Goal: Task Accomplishment & Management: Manage account settings

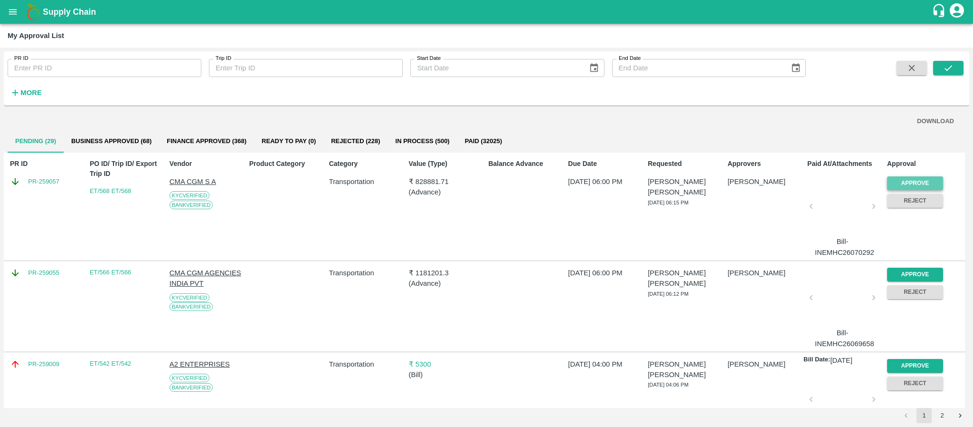
click at [905, 179] on button "Approve" at bounding box center [915, 183] width 56 height 14
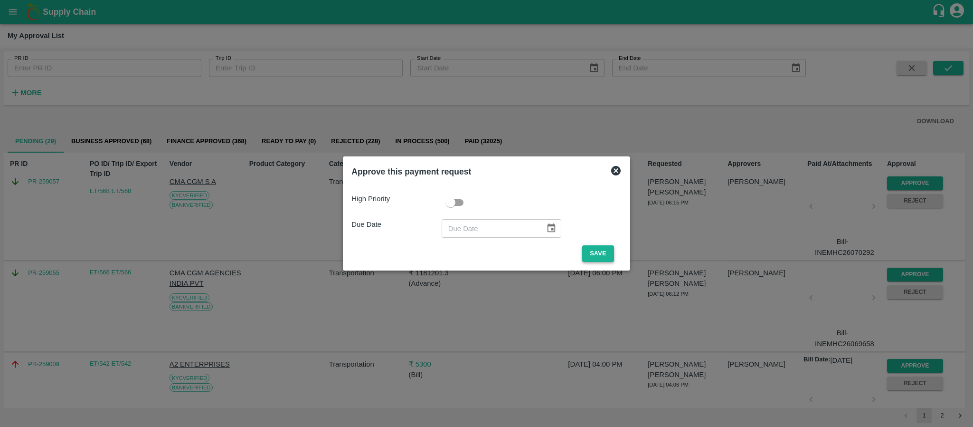
click at [600, 250] on button "Save" at bounding box center [597, 253] width 31 height 17
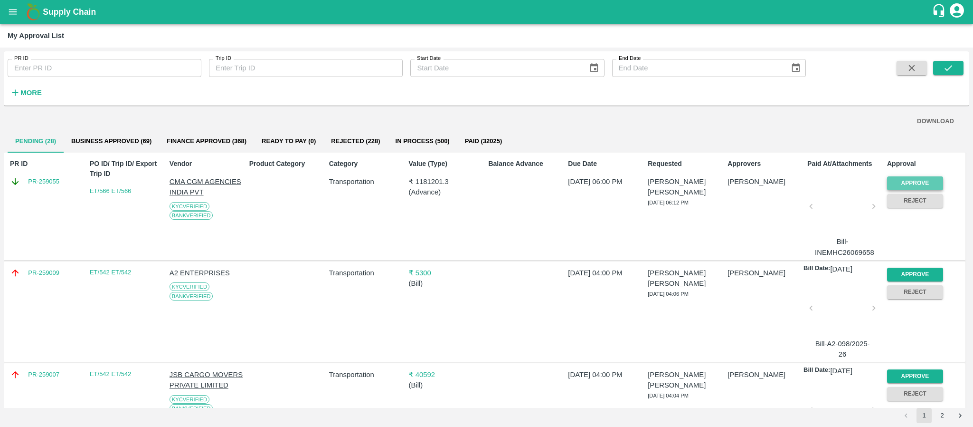
click at [907, 184] on button "Approve" at bounding box center [915, 183] width 56 height 14
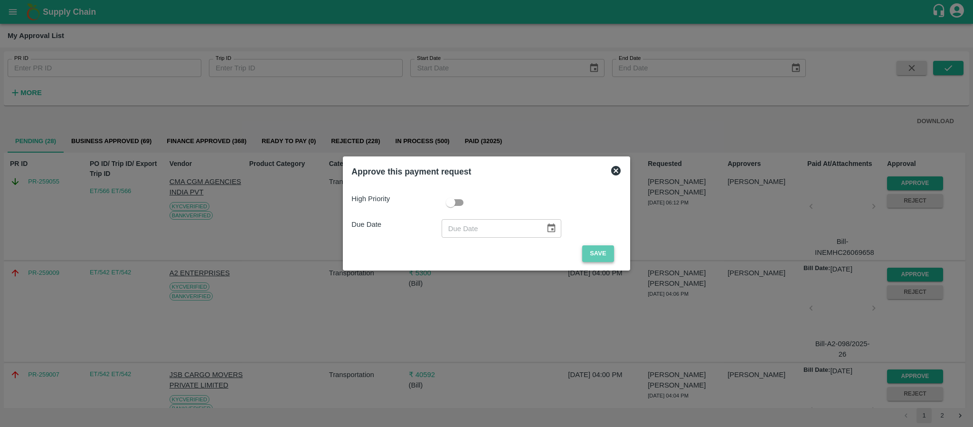
click at [603, 252] on button "Save" at bounding box center [597, 253] width 31 height 17
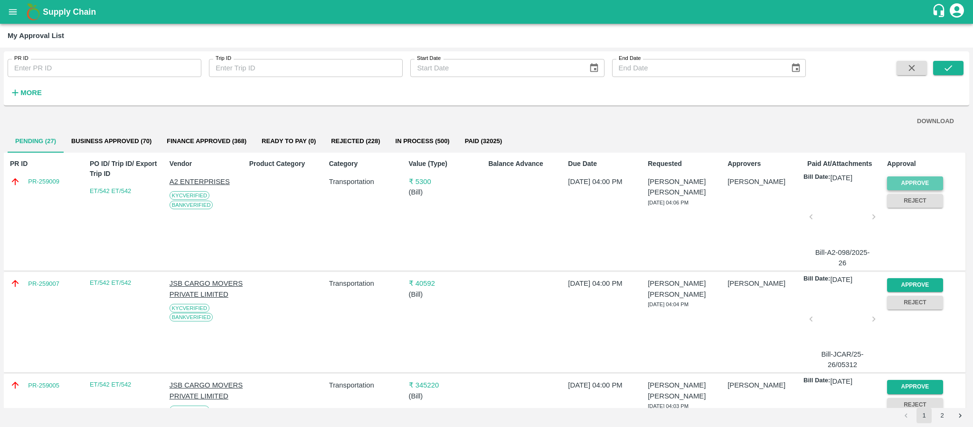
click at [898, 178] on button "Approve" at bounding box center [915, 183] width 56 height 14
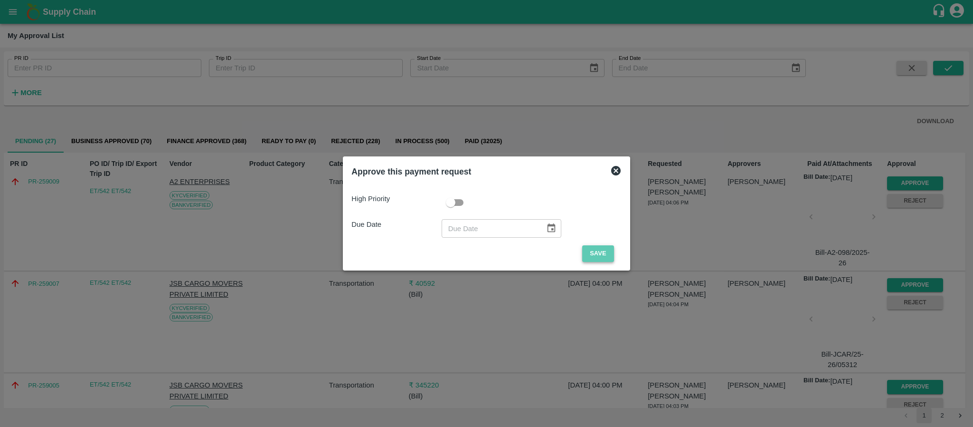
click at [600, 260] on button "Save" at bounding box center [597, 253] width 31 height 17
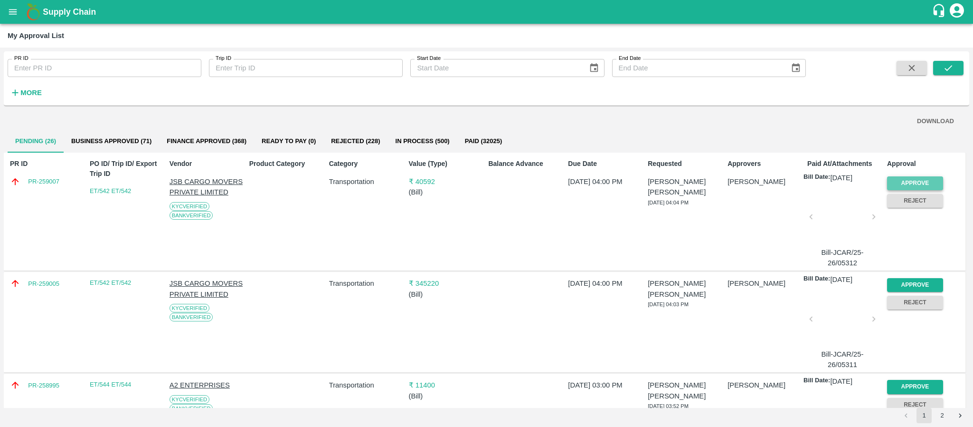
click at [927, 177] on button "Approve" at bounding box center [915, 183] width 56 height 14
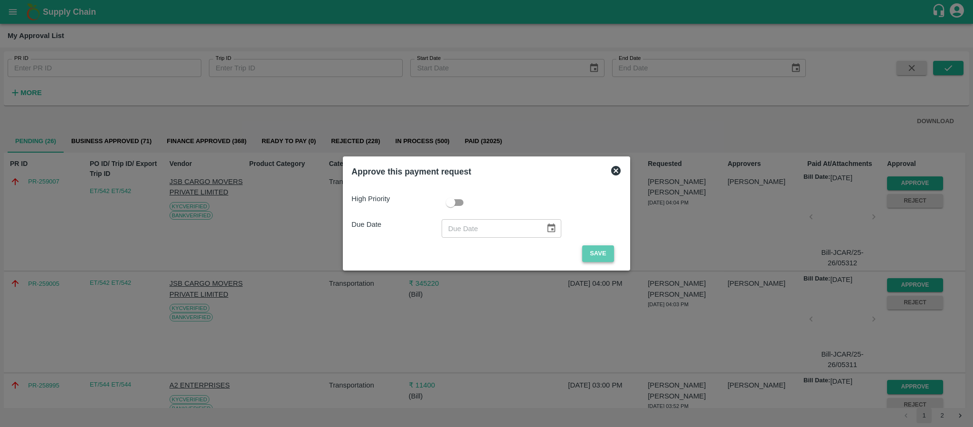
click at [602, 250] on button "Save" at bounding box center [597, 253] width 31 height 17
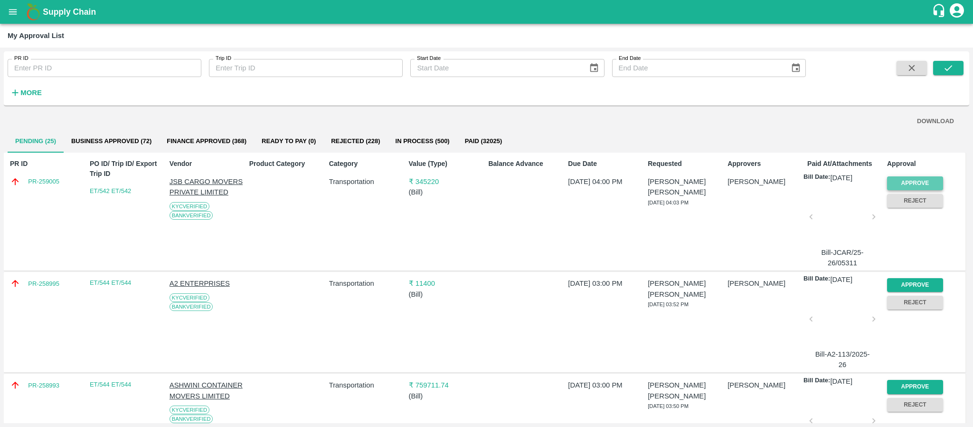
click at [895, 183] on button "Approve" at bounding box center [915, 183] width 56 height 14
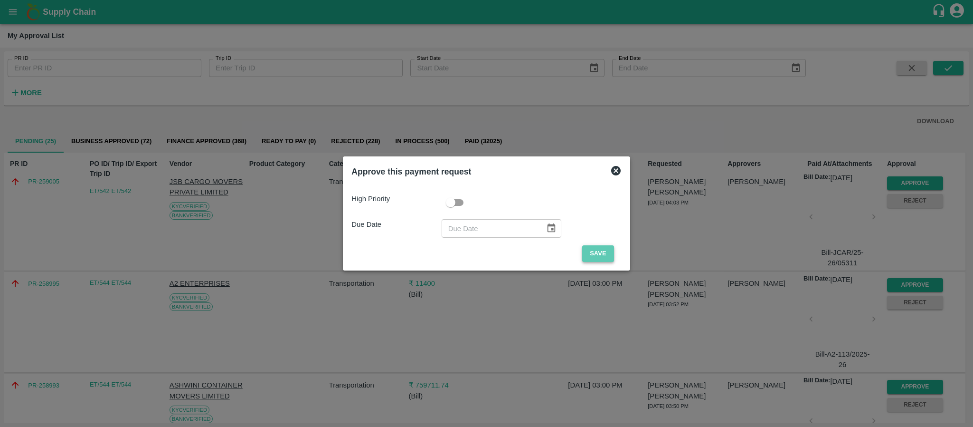
click at [602, 246] on button "Save" at bounding box center [597, 253] width 31 height 17
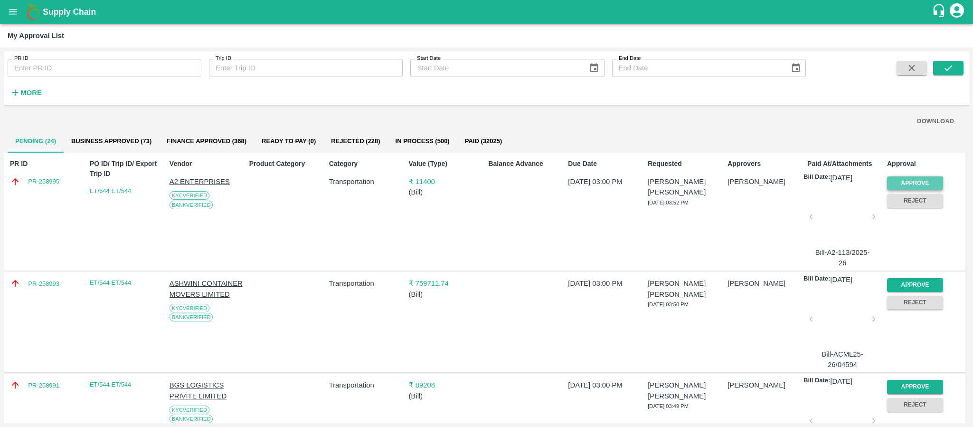
click at [901, 178] on button "Approve" at bounding box center [915, 183] width 56 height 14
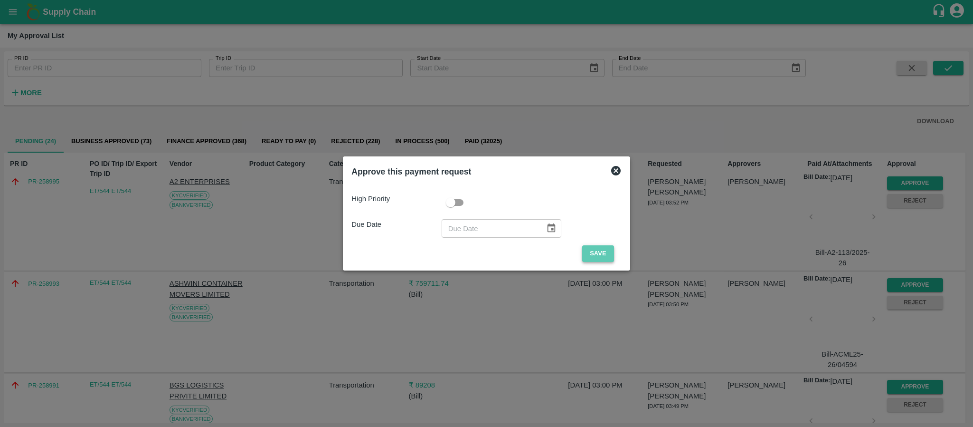
click at [596, 249] on button "Save" at bounding box center [597, 253] width 31 height 17
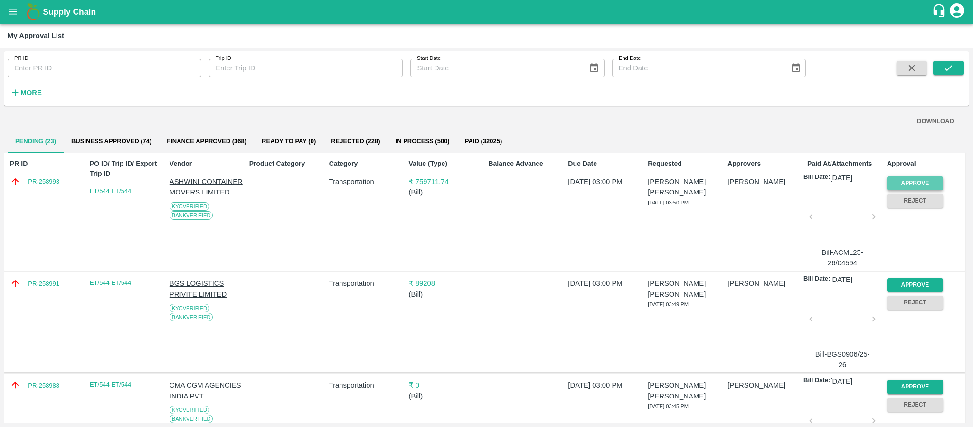
click at [913, 181] on button "Approve" at bounding box center [915, 183] width 56 height 14
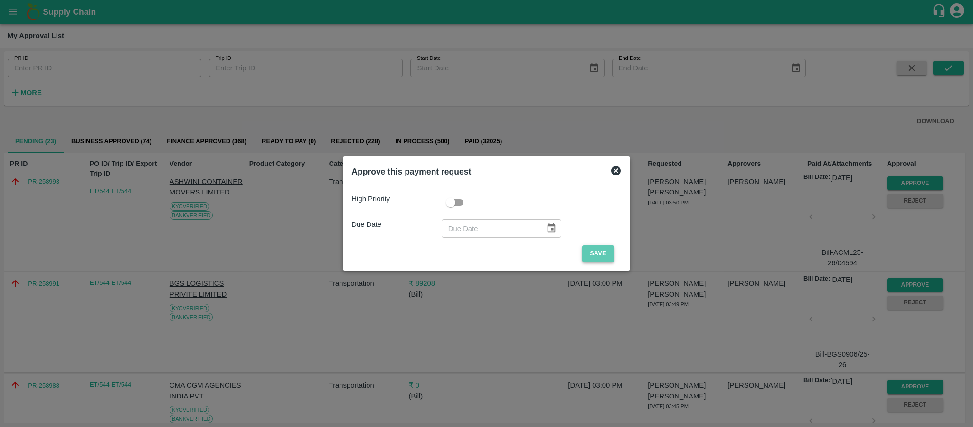
click at [587, 246] on button "Save" at bounding box center [597, 253] width 31 height 17
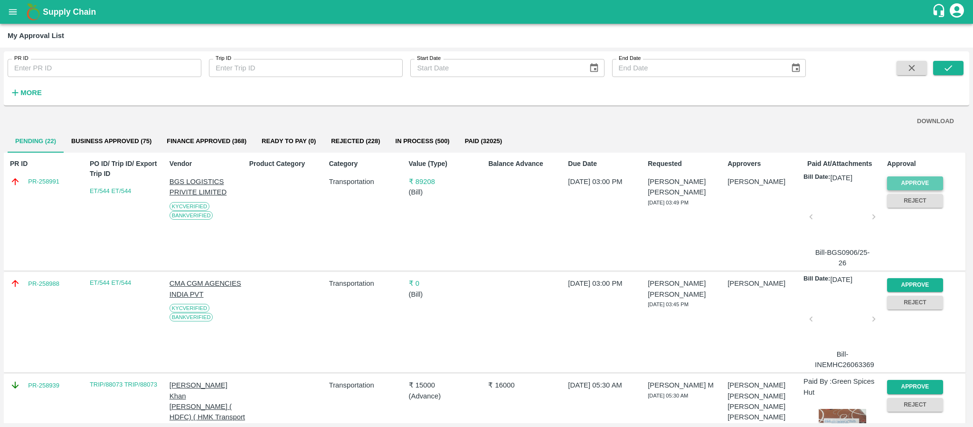
click at [910, 184] on button "Approve" at bounding box center [915, 183] width 56 height 14
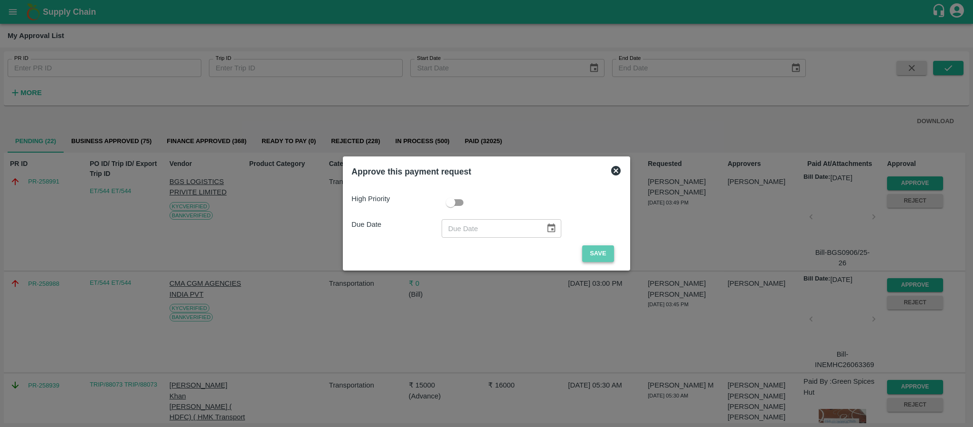
click at [599, 252] on button "Save" at bounding box center [597, 253] width 31 height 17
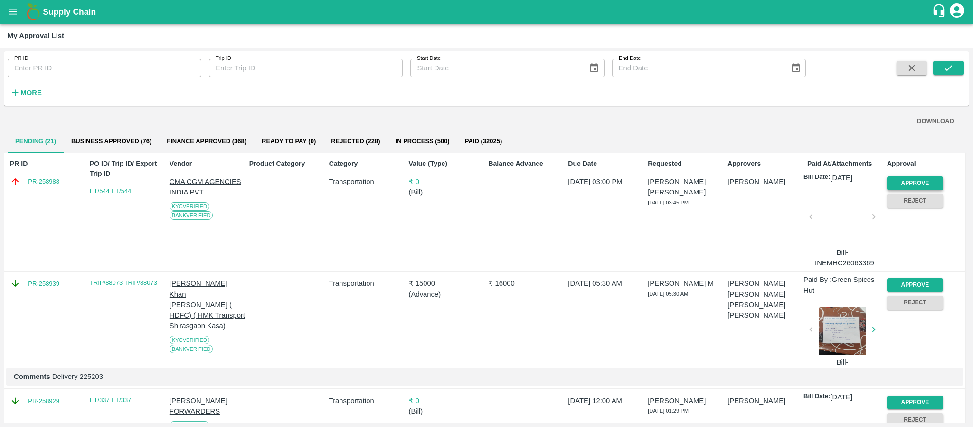
click at [921, 181] on button "Approve" at bounding box center [915, 183] width 56 height 14
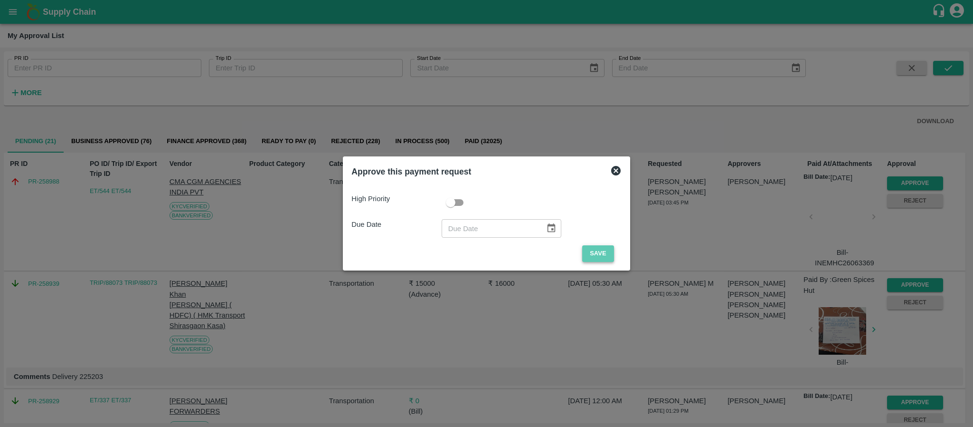
click at [590, 249] on button "Save" at bounding box center [597, 253] width 31 height 17
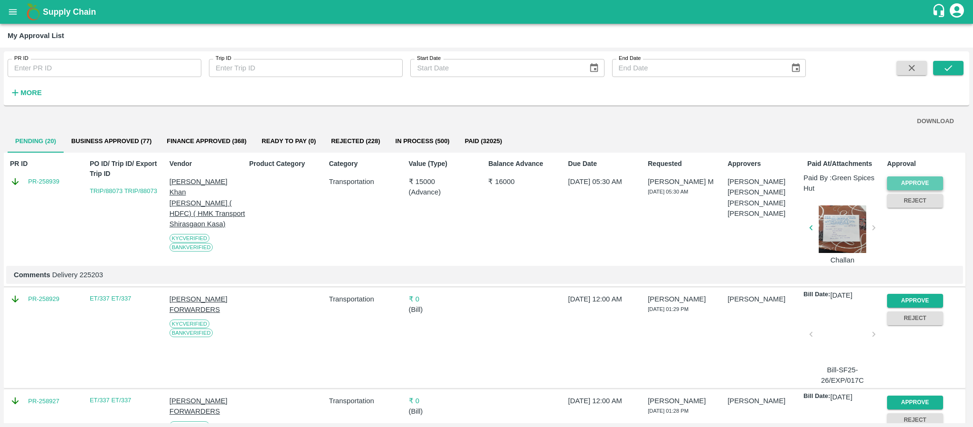
click at [916, 182] on button "Approve" at bounding box center [915, 183] width 56 height 14
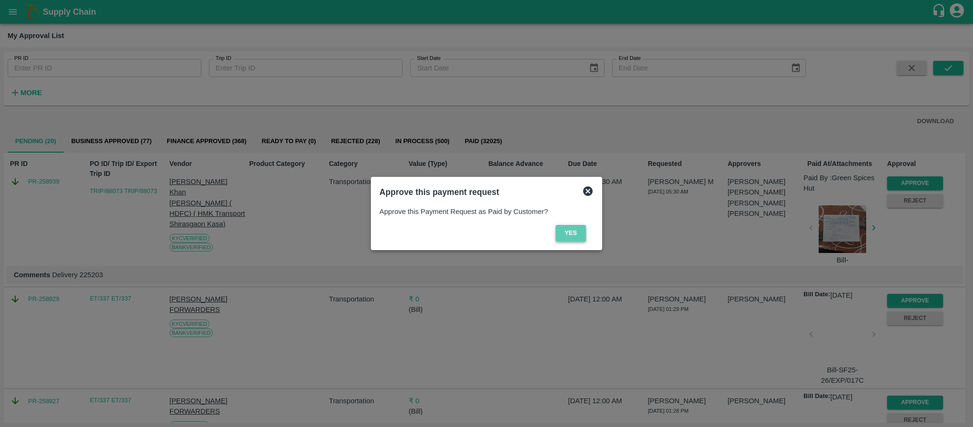
click at [574, 228] on button "Yes" at bounding box center [571, 233] width 30 height 17
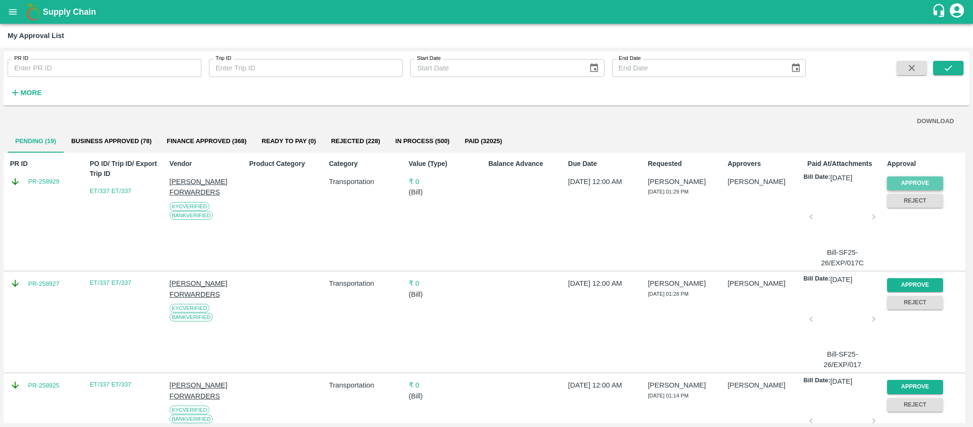
click at [912, 179] on button "Approve" at bounding box center [915, 183] width 56 height 14
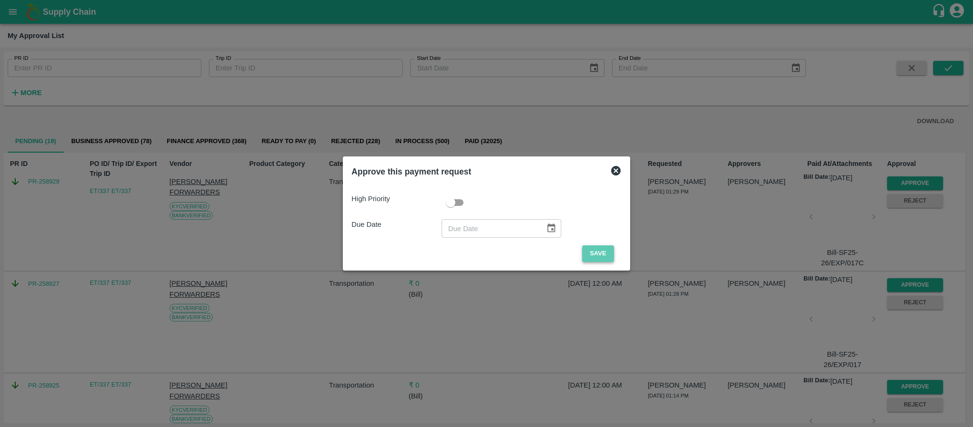
click at [594, 254] on button "Save" at bounding box center [597, 253] width 31 height 17
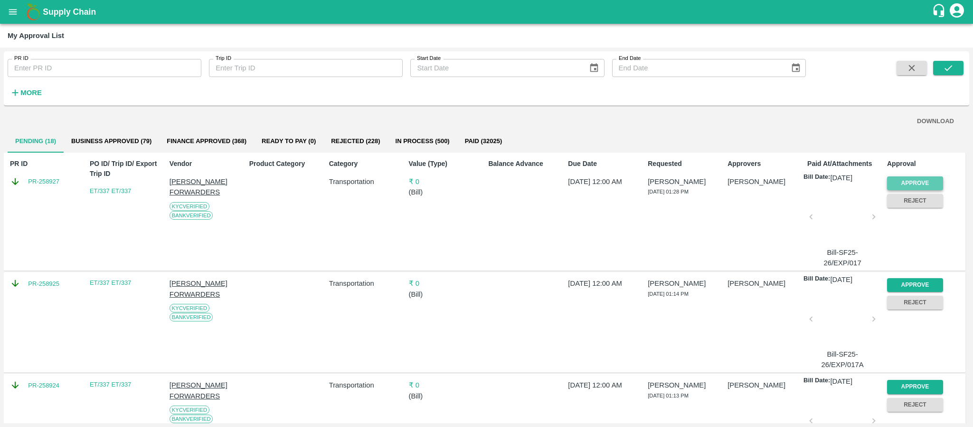
click at [914, 181] on button "Approve" at bounding box center [915, 183] width 56 height 14
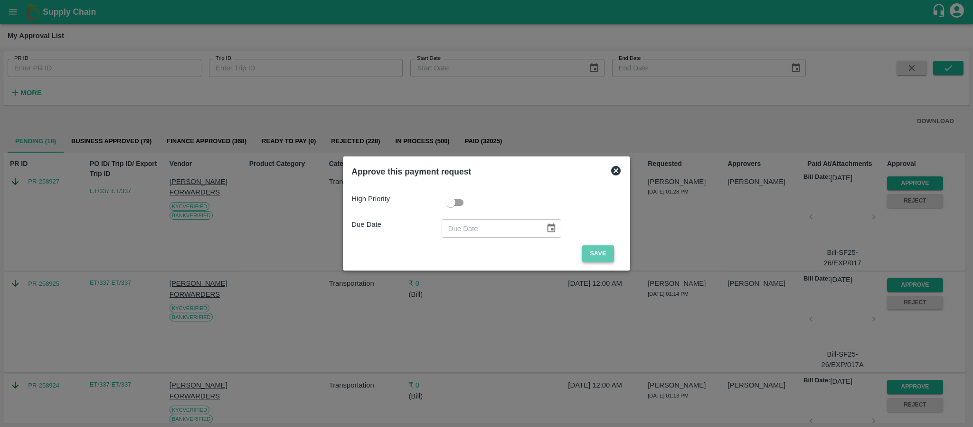
click at [596, 248] on button "Save" at bounding box center [597, 253] width 31 height 17
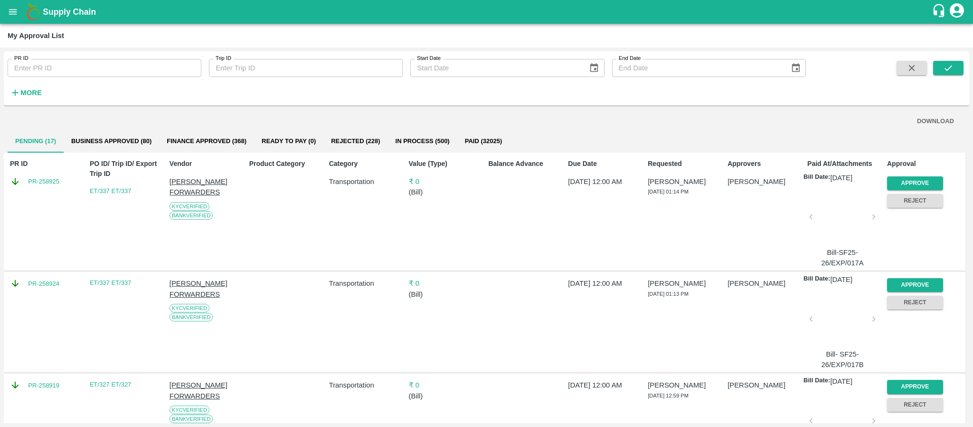
click at [915, 175] on div "Approve" at bounding box center [914, 181] width 60 height 18
click at [913, 180] on button "Approve" at bounding box center [915, 183] width 56 height 14
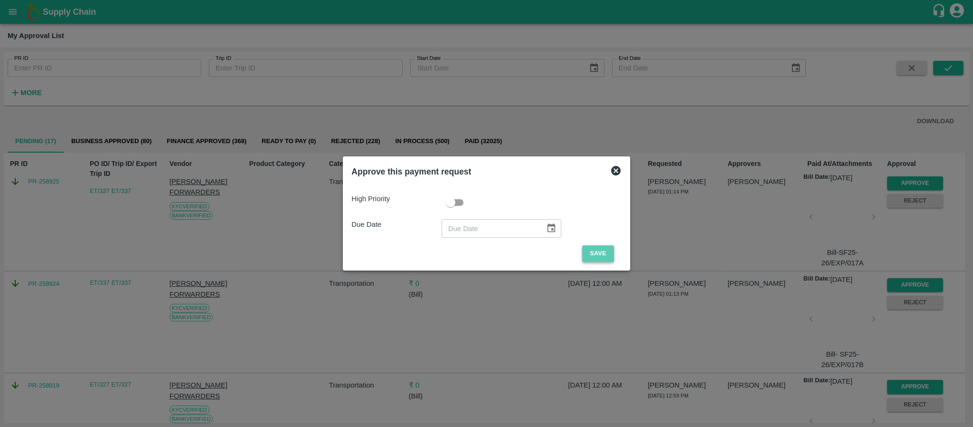
click at [582, 247] on button "Save" at bounding box center [597, 253] width 31 height 17
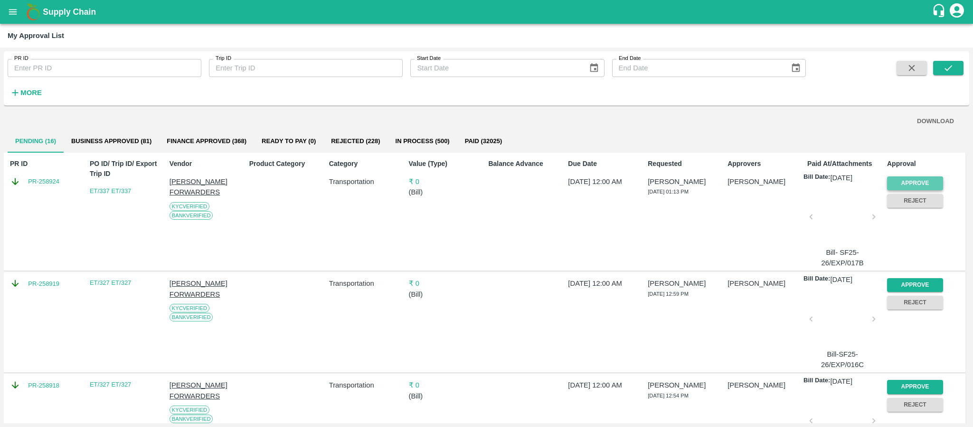
click at [913, 183] on button "Approve" at bounding box center [915, 183] width 56 height 14
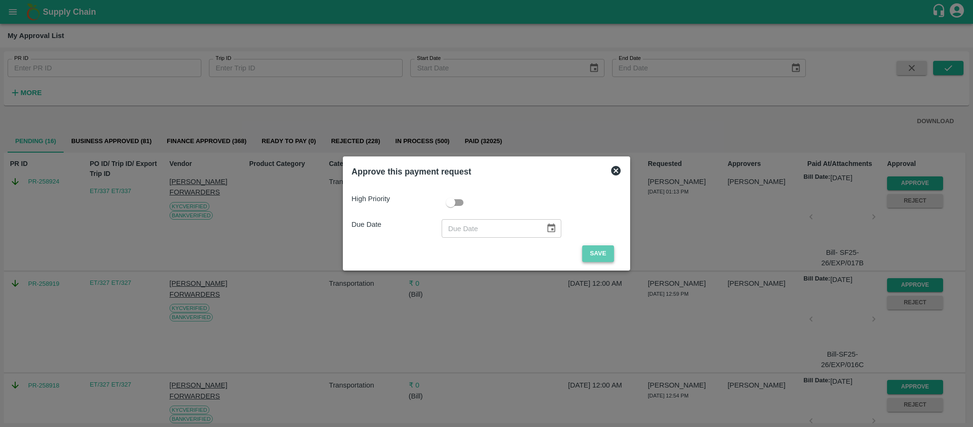
click at [603, 248] on button "Save" at bounding box center [597, 253] width 31 height 17
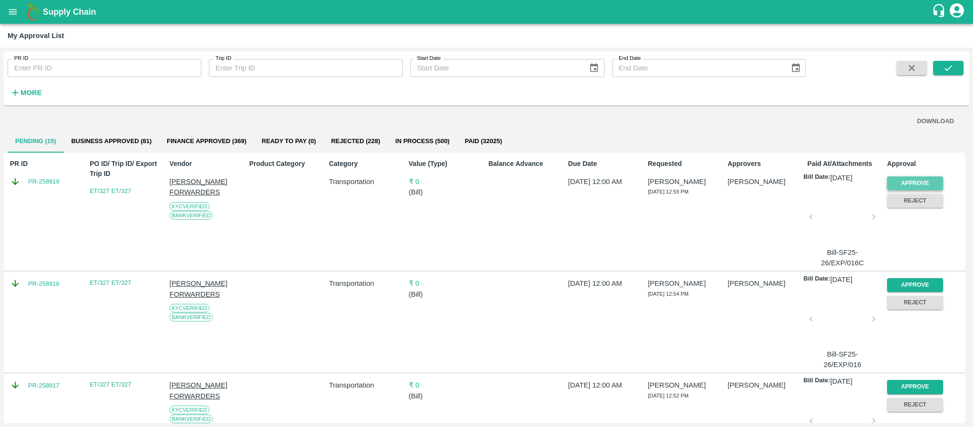
click at [926, 181] on button "Approve" at bounding box center [915, 183] width 56 height 14
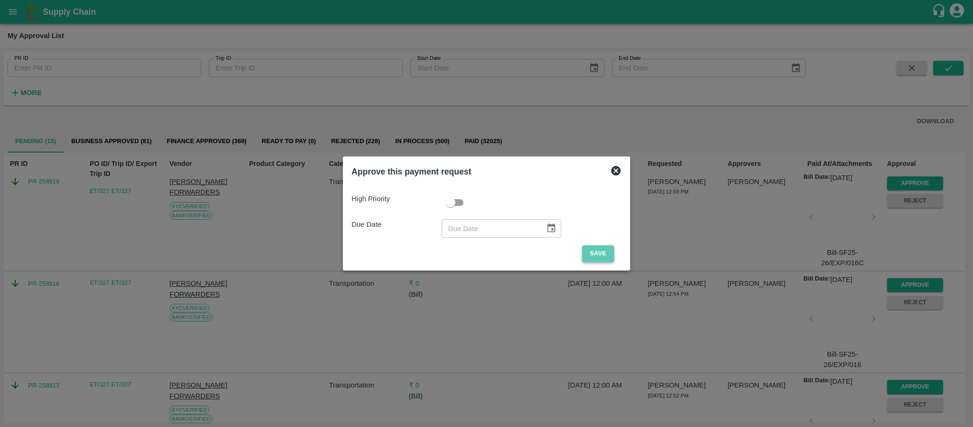
click at [603, 250] on button "Save" at bounding box center [597, 253] width 31 height 17
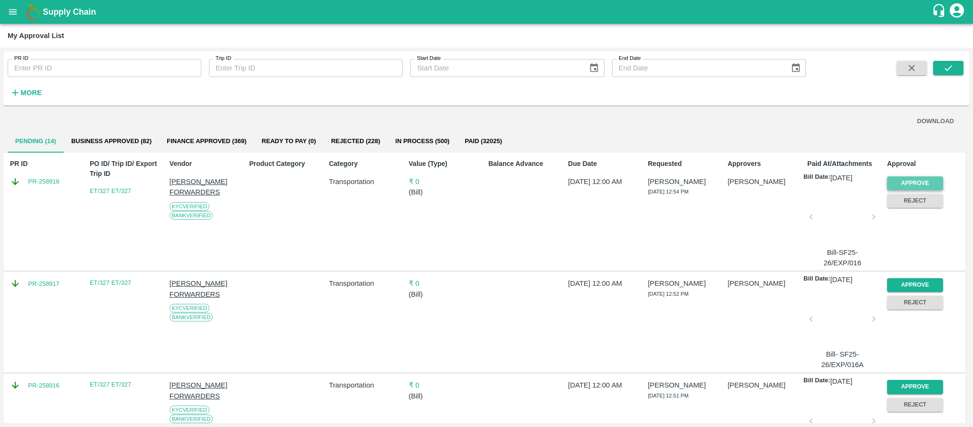
click at [905, 183] on button "Approve" at bounding box center [915, 183] width 56 height 14
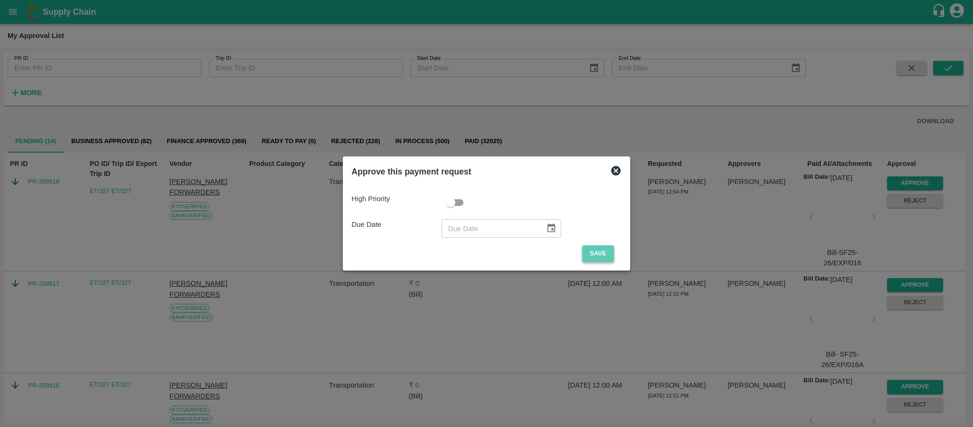
click at [604, 248] on button "Save" at bounding box center [597, 253] width 31 height 17
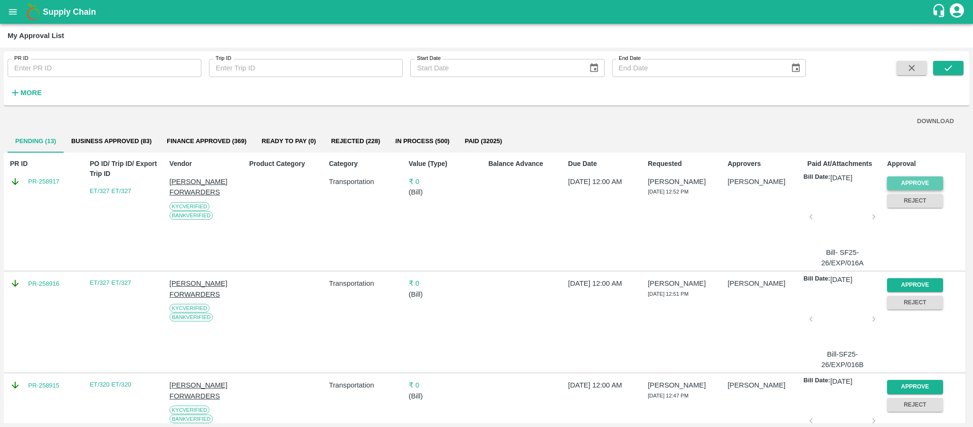
click at [902, 184] on button "Approve" at bounding box center [915, 183] width 56 height 14
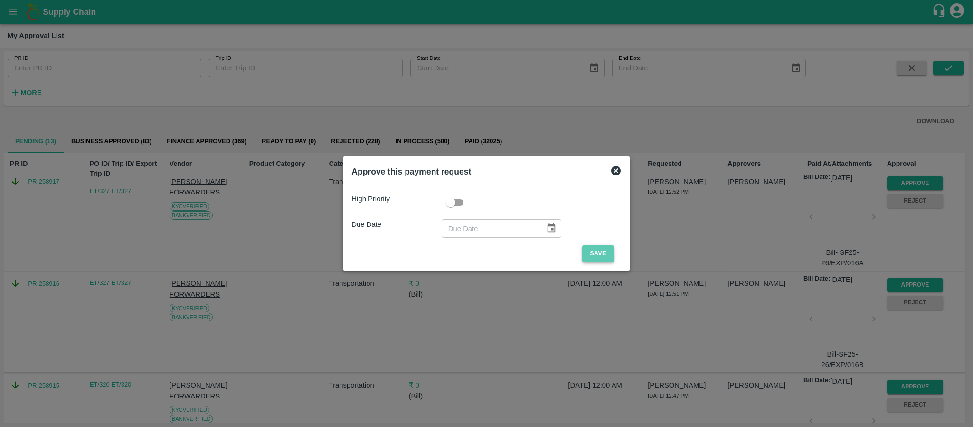
click at [595, 246] on button "Save" at bounding box center [597, 253] width 31 height 17
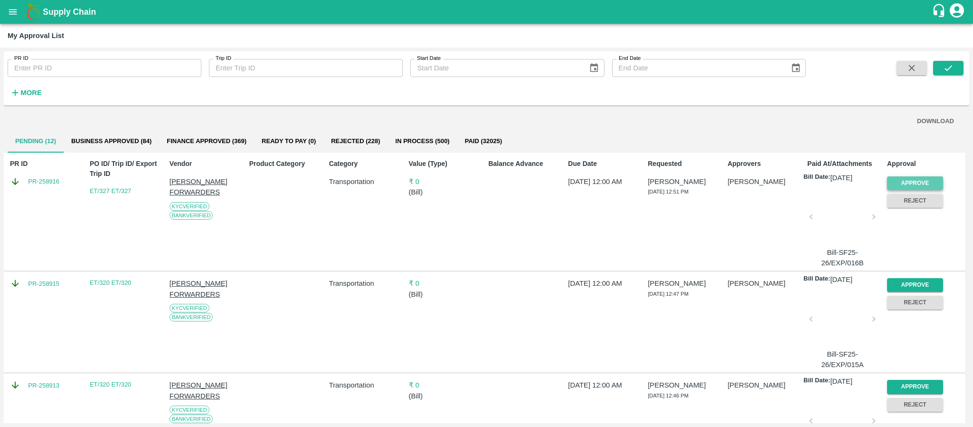
click at [913, 178] on button "Approve" at bounding box center [915, 183] width 56 height 14
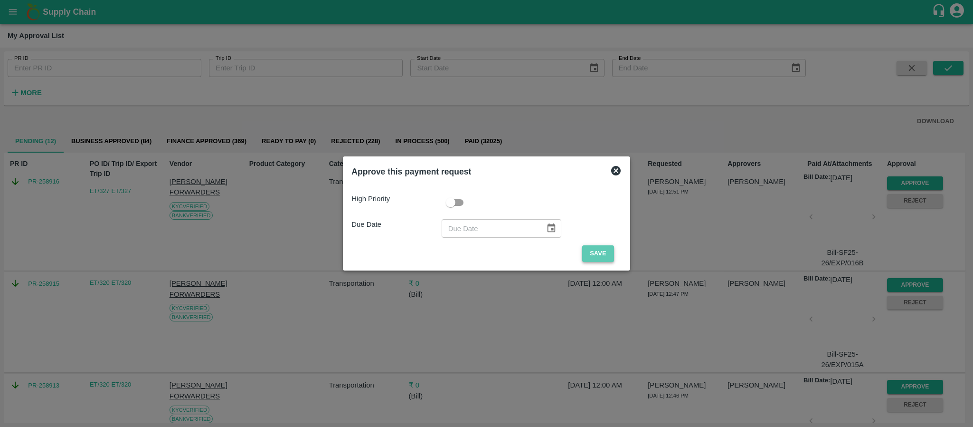
click at [590, 255] on button "Save" at bounding box center [597, 253] width 31 height 17
